Goal: Information Seeking & Learning: Learn about a topic

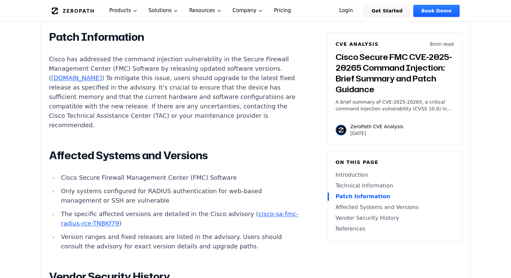
scroll to position [874, 0]
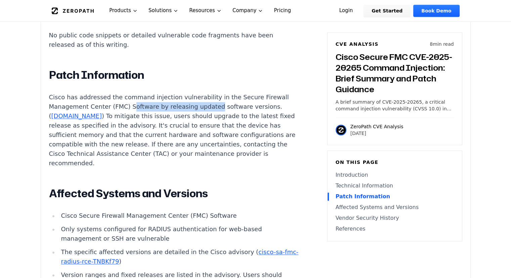
drag, startPoint x: 132, startPoint y: 100, endPoint x: 204, endPoint y: 98, distance: 72.0
click at [204, 98] on p "Cisco has addressed the command injection vulnerability in the Secure Firewall …" at bounding box center [174, 129] width 250 height 75
click at [172, 101] on p "Cisco has addressed the command injection vulnerability in the Secure Firewall …" at bounding box center [174, 129] width 250 height 75
drag, startPoint x: 121, startPoint y: 107, endPoint x: 197, endPoint y: 104, distance: 76.0
click at [197, 104] on p "Cisco has addressed the command injection vulnerability in the Secure Firewall …" at bounding box center [174, 129] width 250 height 75
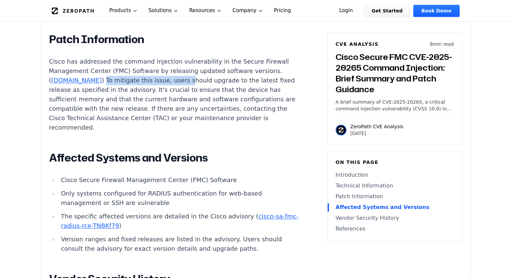
scroll to position [975, 0]
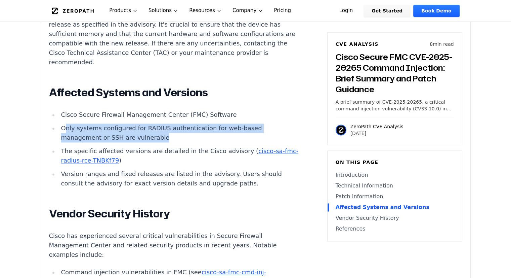
drag, startPoint x: 66, startPoint y: 122, endPoint x: 171, endPoint y: 128, distance: 105.1
click at [171, 128] on li "Only systems configured for RADIUS authentication for web-based management or S…" at bounding box center [179, 132] width 241 height 19
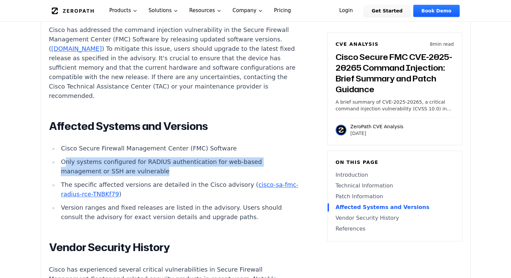
scroll to position [841, 0]
